Goal: Task Accomplishment & Management: Manage account settings

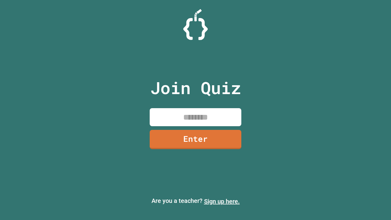
click at [222, 201] on link "Sign up here." at bounding box center [222, 201] width 36 height 7
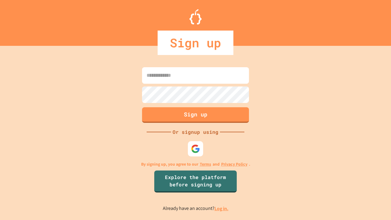
click at [222, 208] on link "Log in." at bounding box center [222, 208] width 14 height 6
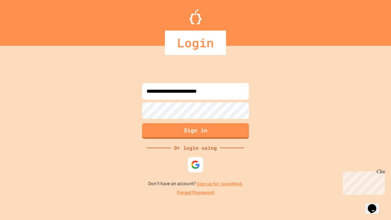
type input "**********"
